Goal: Task Accomplishment & Management: Manage account settings

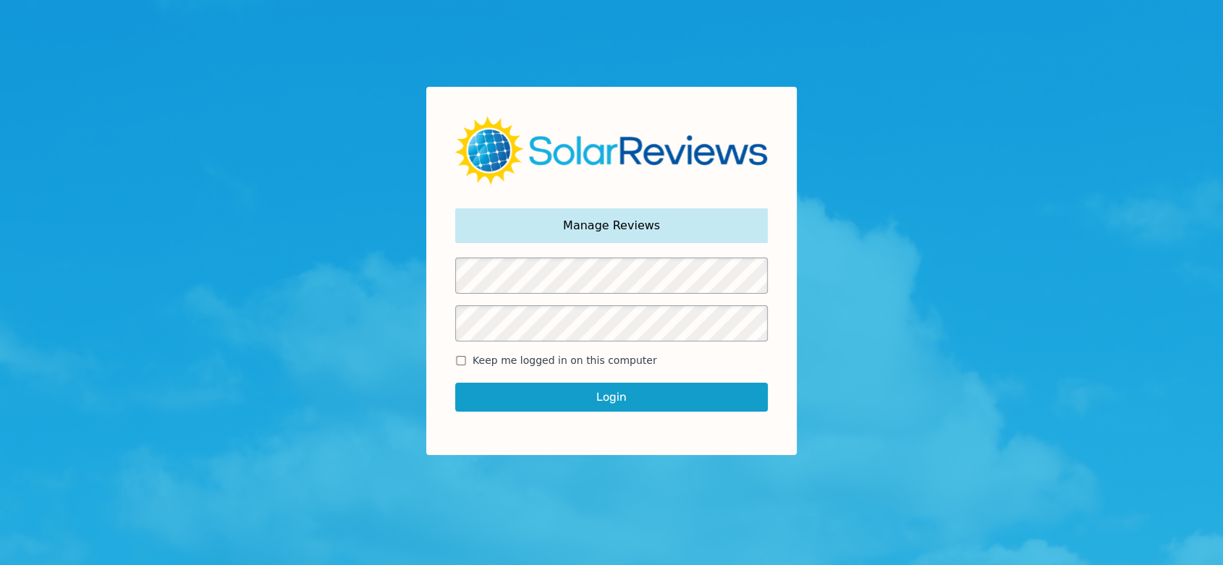
click at [455, 361] on input "Keep me logged in on this computer" at bounding box center [461, 360] width 12 height 9
checkbox input "true"
click at [545, 404] on button "Login" at bounding box center [611, 397] width 313 height 29
click at [627, 398] on button "Login" at bounding box center [611, 397] width 313 height 29
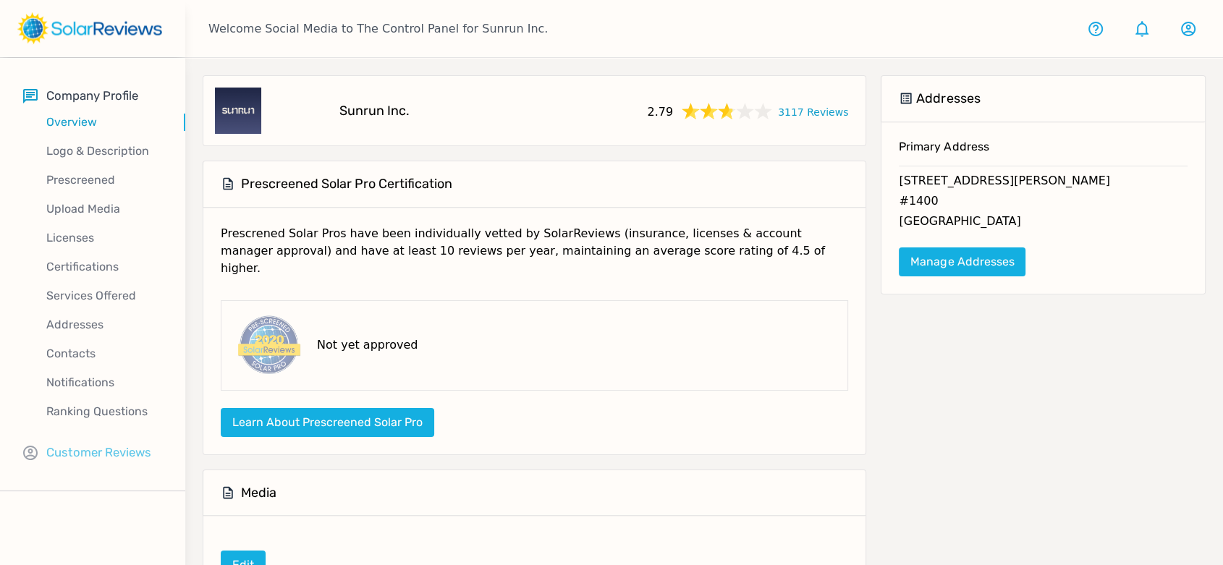
click at [99, 450] on p "Customer Reviews" at bounding box center [98, 453] width 105 height 18
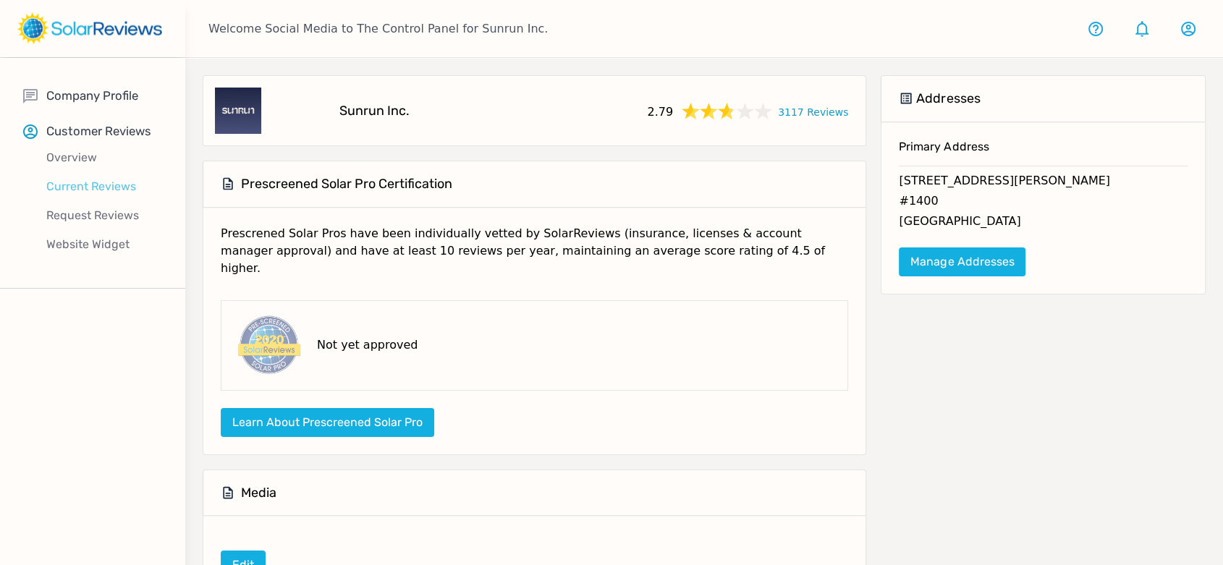
click at [87, 179] on p "Current Reviews" at bounding box center [104, 186] width 162 height 17
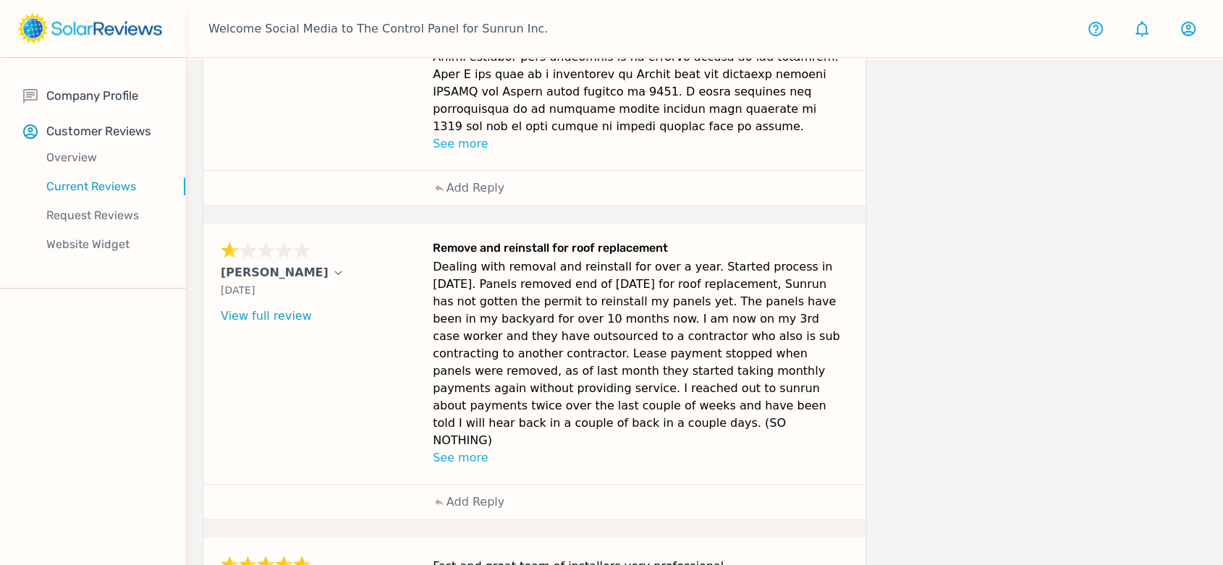
scroll to position [968, 0]
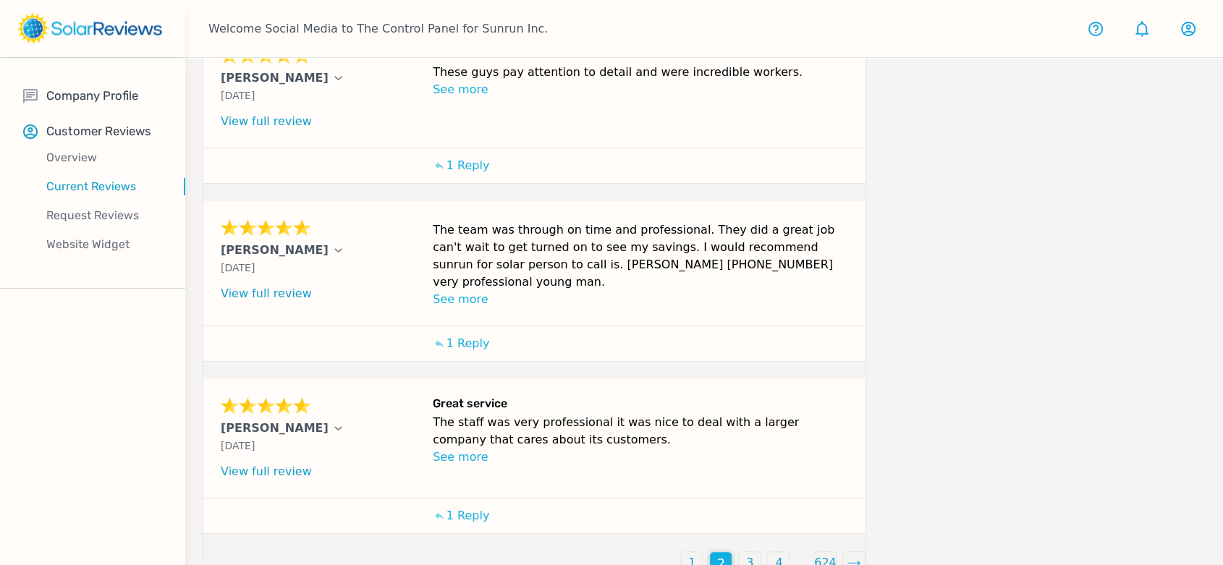
click at [747, 554] on p "3" at bounding box center [749, 562] width 7 height 17
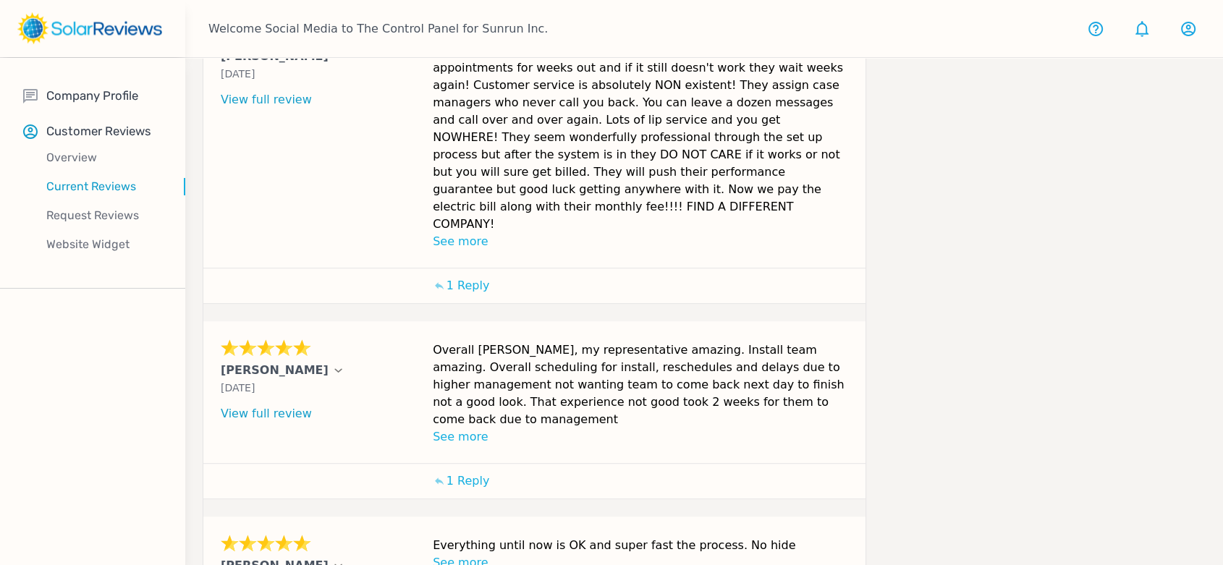
scroll to position [712, 0]
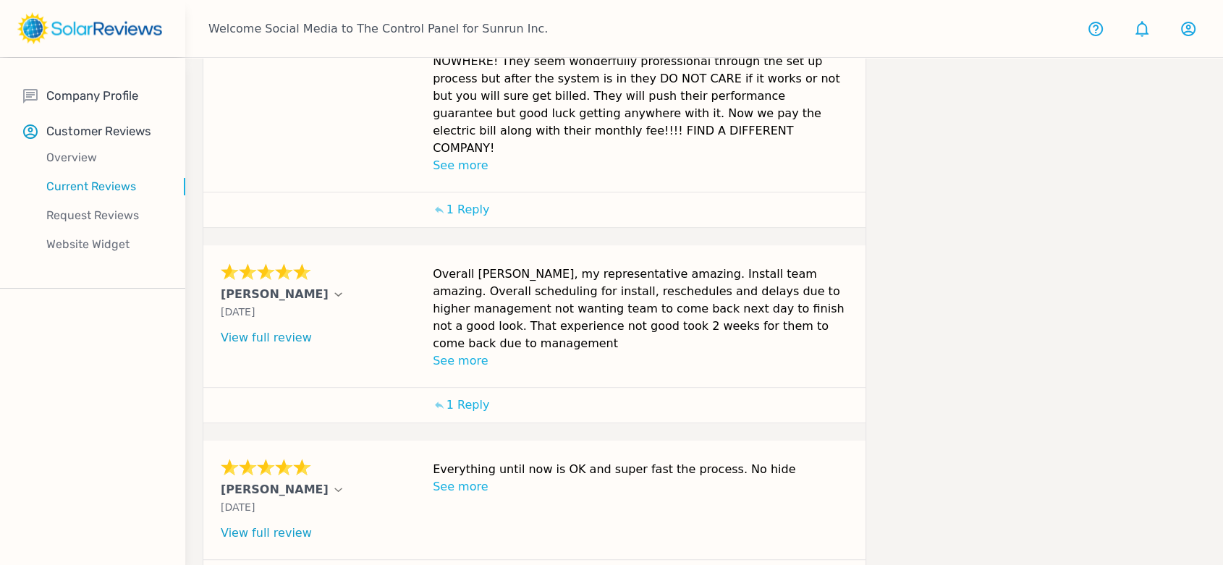
drag, startPoint x: 725, startPoint y: 527, endPoint x: 724, endPoint y: 491, distance: 35.5
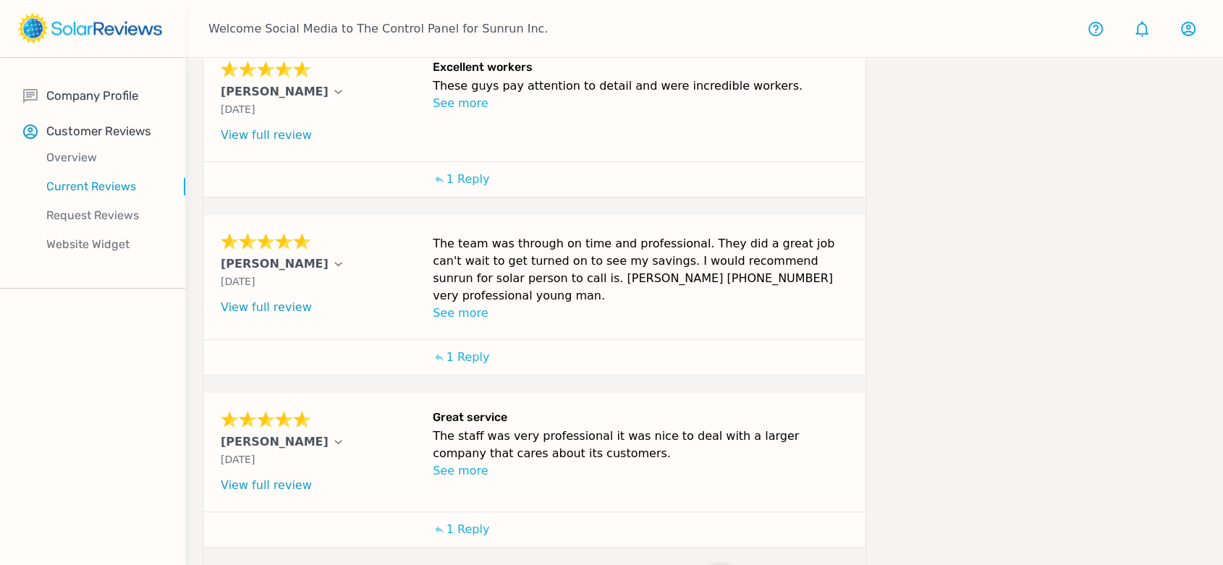
scroll to position [580, 0]
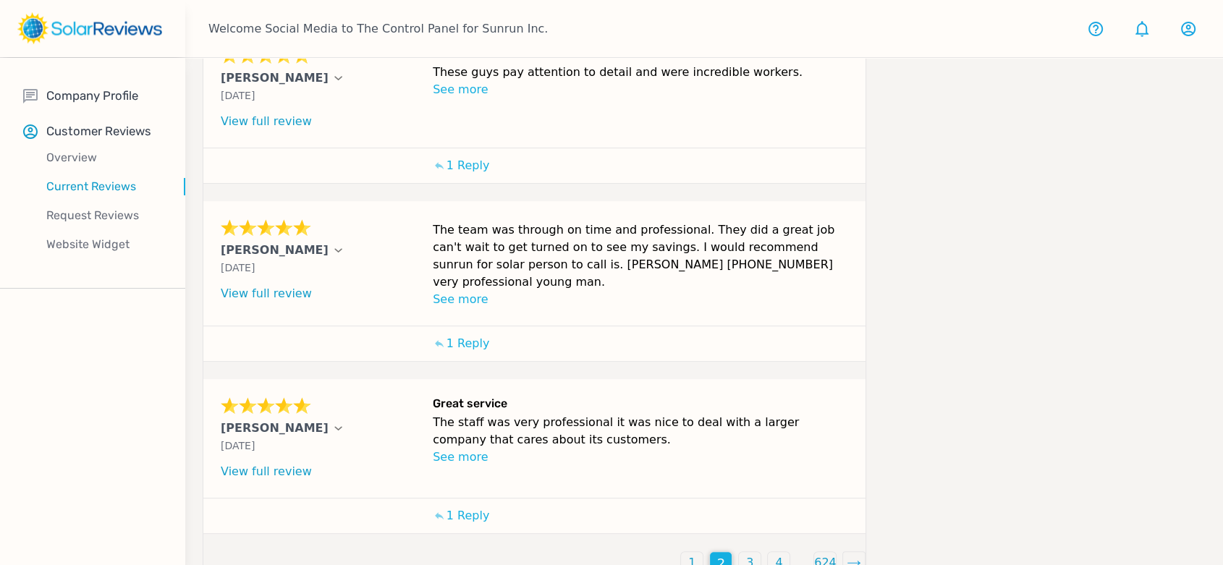
click at [687, 552] on div "1" at bounding box center [692, 563] width 22 height 22
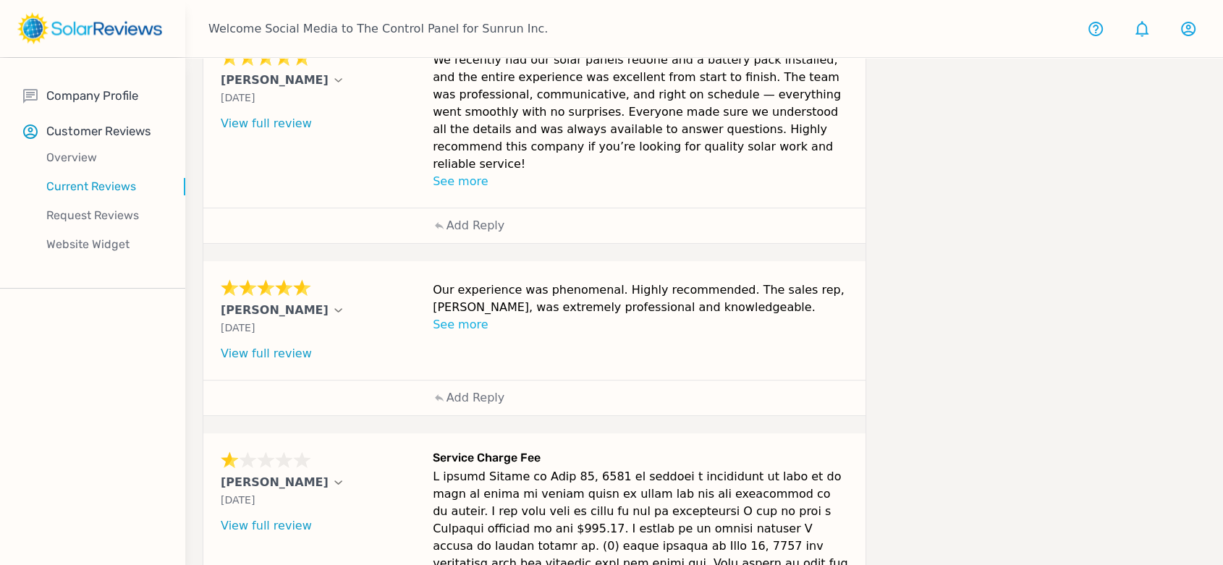
scroll to position [402, 0]
